Goal: Transaction & Acquisition: Purchase product/service

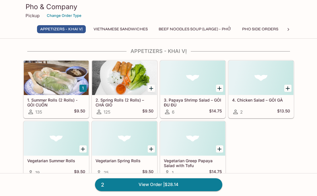
click at [249, 28] on button "PHO SIDE ORDERS" at bounding box center [260, 29] width 42 height 8
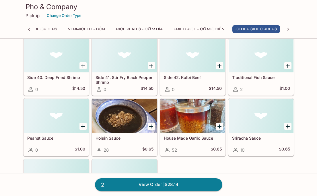
scroll to position [1714, 0]
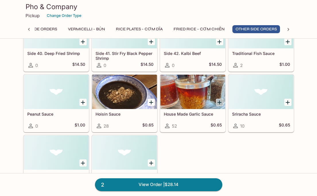
click at [218, 103] on icon "Add House Made Garlic Sauce" at bounding box center [219, 103] width 4 height 4
click at [219, 104] on button "1" at bounding box center [219, 102] width 7 height 7
click at [159, 187] on link "4 View Order | $29.44" at bounding box center [158, 185] width 127 height 13
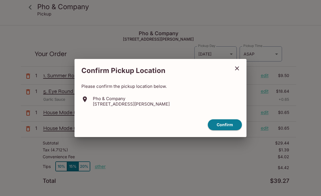
click at [237, 69] on icon "close" at bounding box center [237, 68] width 7 height 7
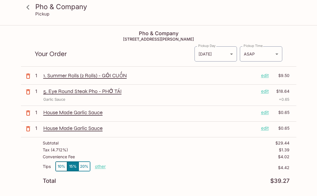
click at [265, 92] on p "edit" at bounding box center [265, 91] width 8 height 6
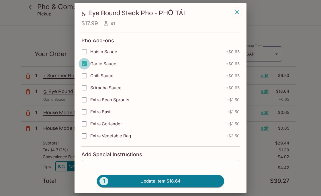
click at [85, 63] on input "Garlic Sauce" at bounding box center [84, 63] width 11 height 11
checkbox input "false"
click at [182, 183] on button "1 Update Item $17.99" at bounding box center [160, 181] width 127 height 13
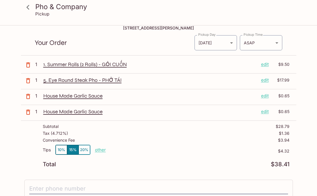
scroll to position [12, 0]
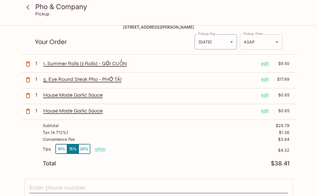
click at [264, 47] on body "Pho & Company Pickup Pho & Company [STREET_ADDRESS][PERSON_NAME] Your Order Pic…" at bounding box center [158, 112] width 317 height 196
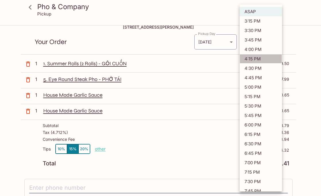
click at [264, 60] on li "4:15 PM" at bounding box center [261, 58] width 42 height 9
type input "[DATE]T02:15:07.000000Z"
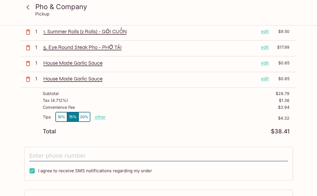
scroll to position [46, 0]
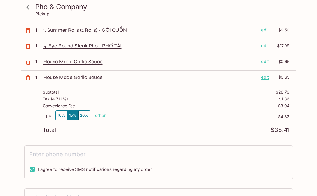
drag, startPoint x: 109, startPoint y: 155, endPoint x: 118, endPoint y: 155, distance: 8.9
click at [109, 155] on input "tel" at bounding box center [158, 154] width 259 height 11
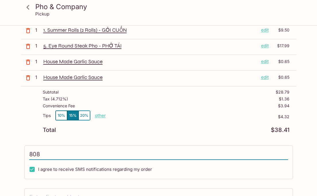
type input "[PHONE_NUMBER]"
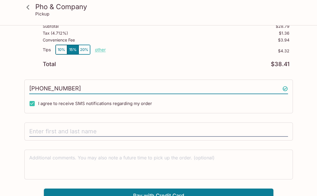
scroll to position [118, 0]
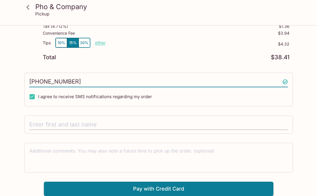
click at [137, 123] on input "text" at bounding box center [158, 125] width 259 height 11
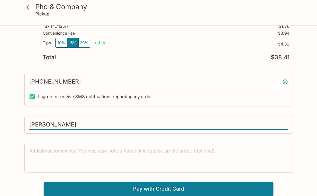
type input "[PERSON_NAME]"
click at [194, 184] on button "Pay with Credit Card" at bounding box center [158, 189] width 229 height 14
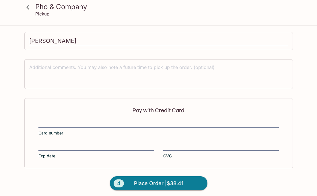
scroll to position [204, 0]
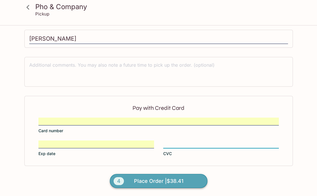
click at [187, 185] on button "4 Place Order | $38.41" at bounding box center [158, 181] width 97 height 14
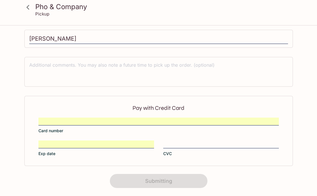
scroll to position [147, 0]
